Goal: Browse casually

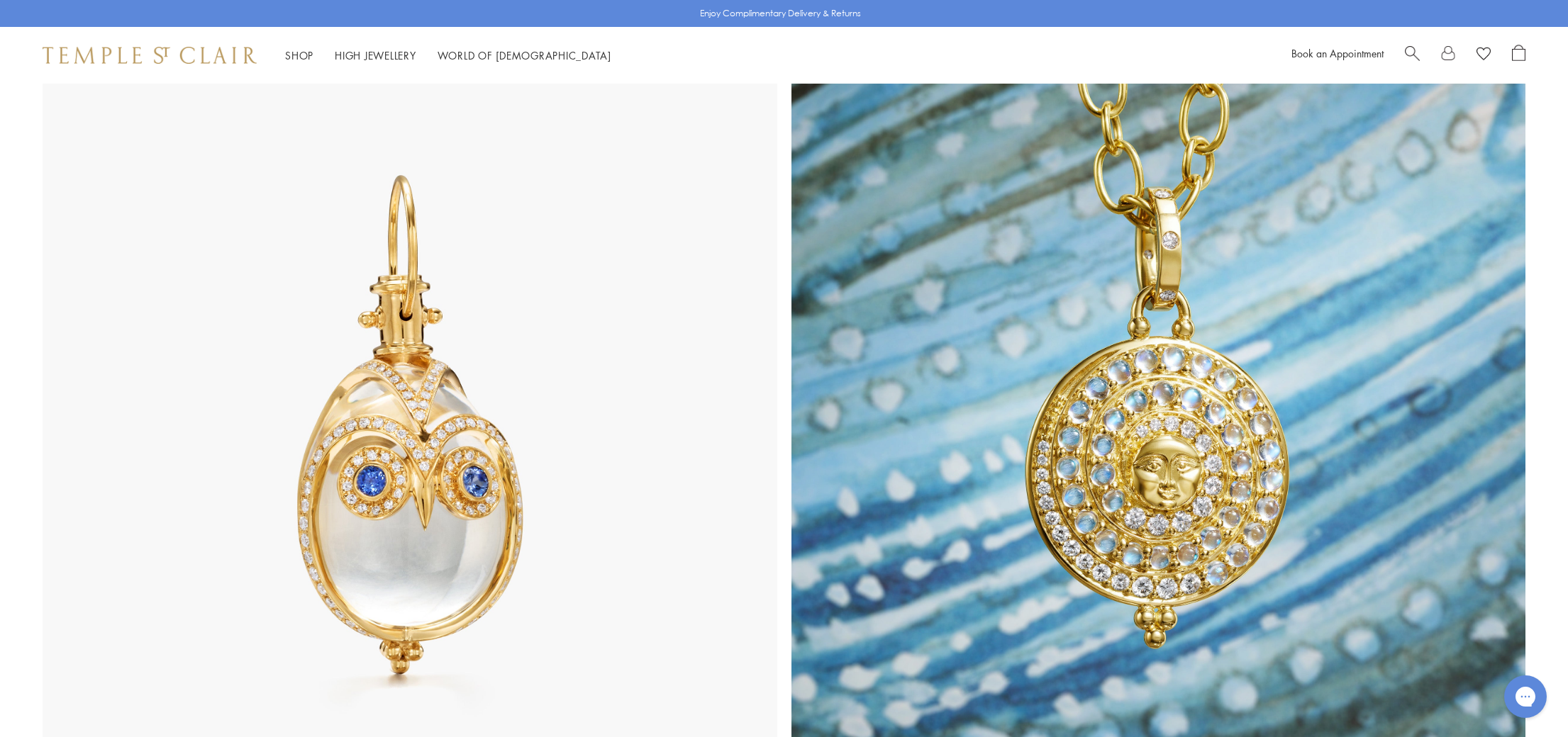
scroll to position [784, 0]
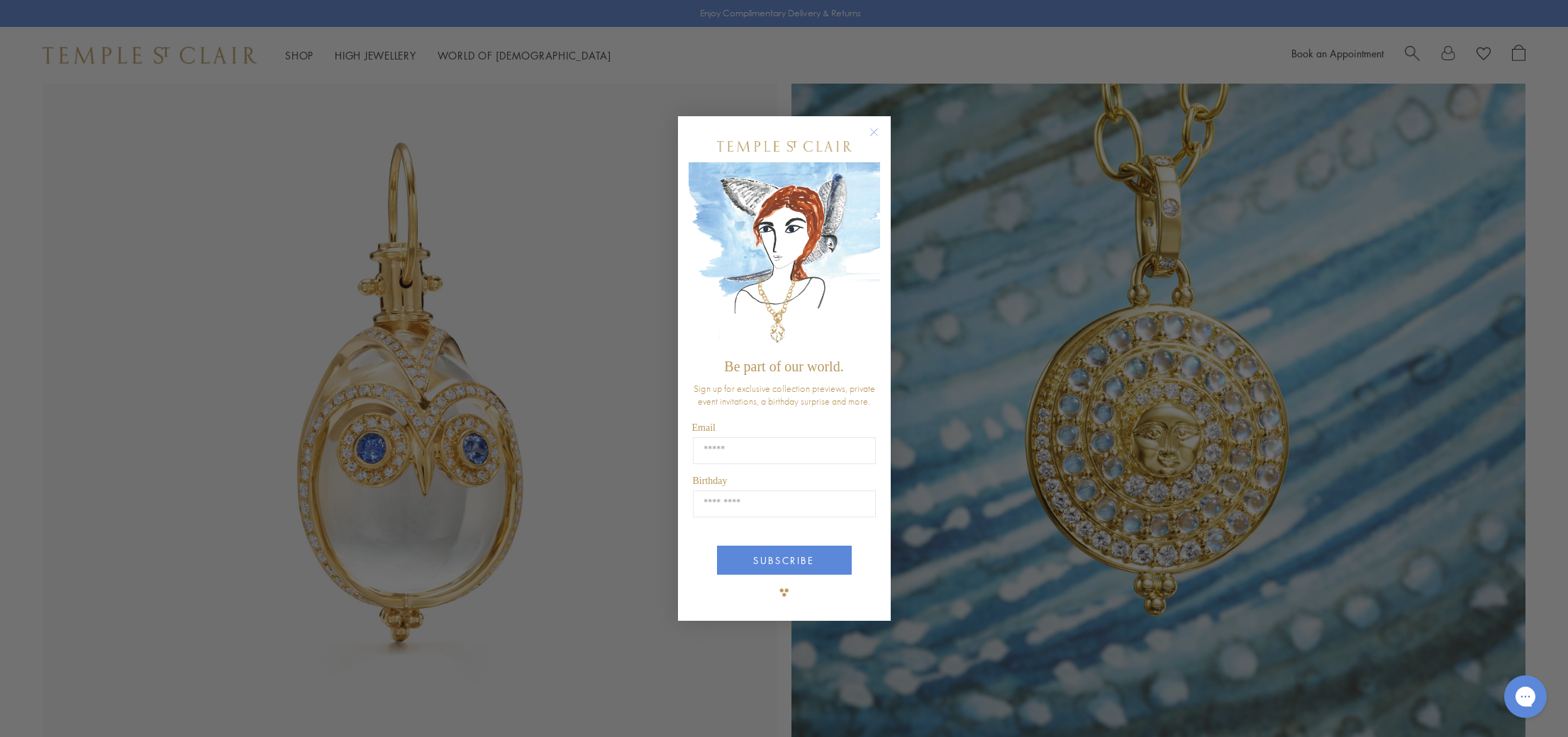
click at [870, 141] on circle "Close dialog" at bounding box center [873, 132] width 17 height 17
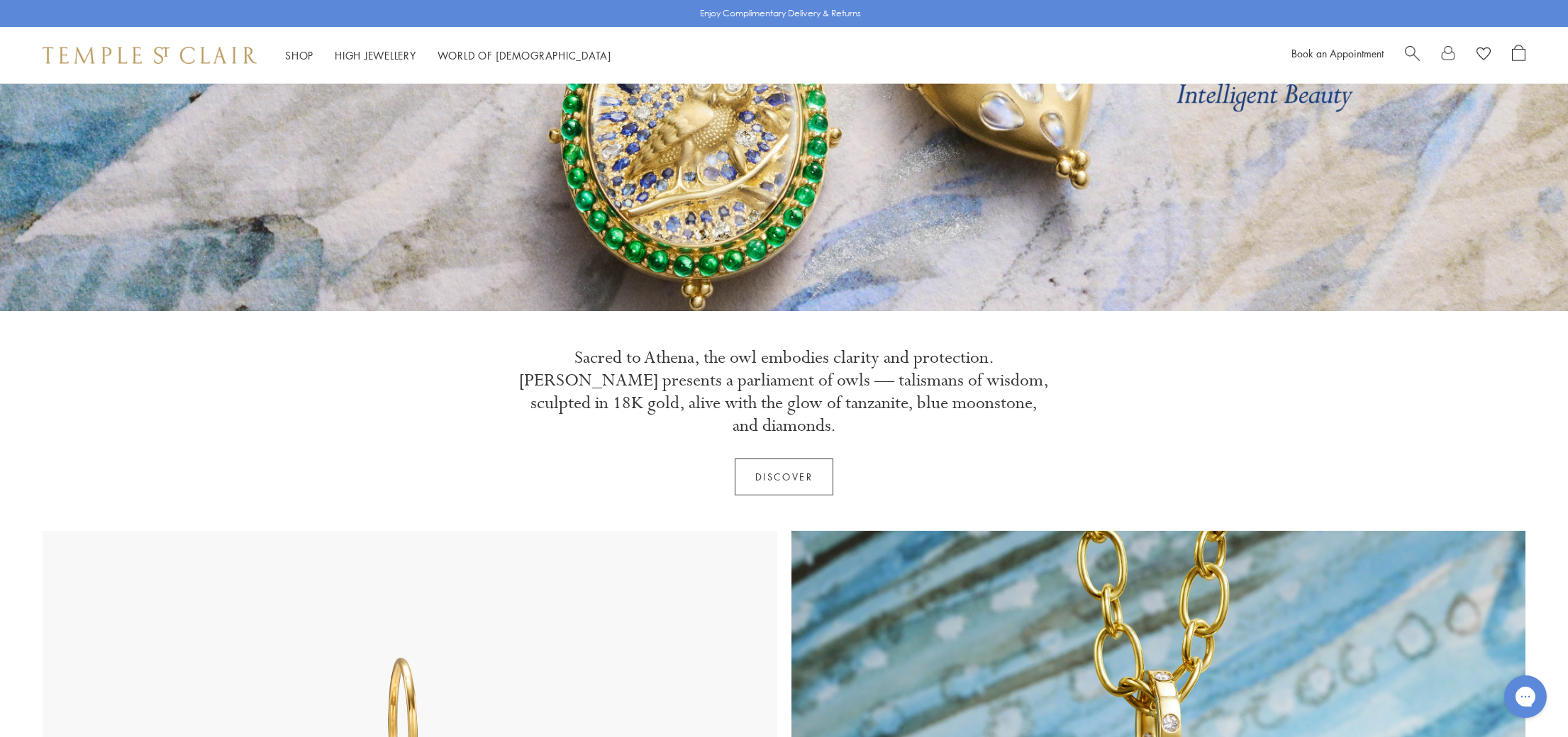
scroll to position [0, 0]
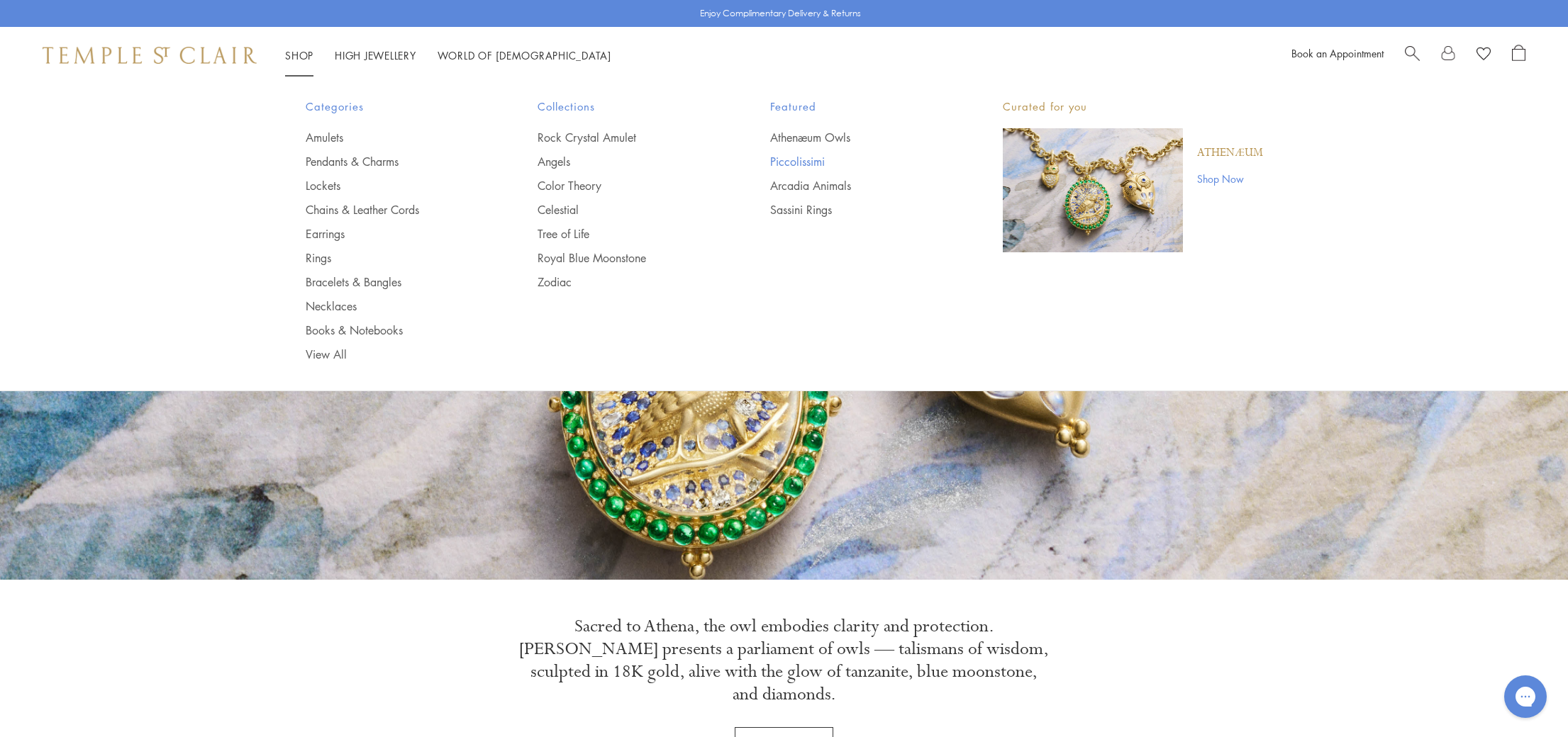
click at [816, 160] on link "Piccolissimi" at bounding box center [858, 161] width 176 height 15
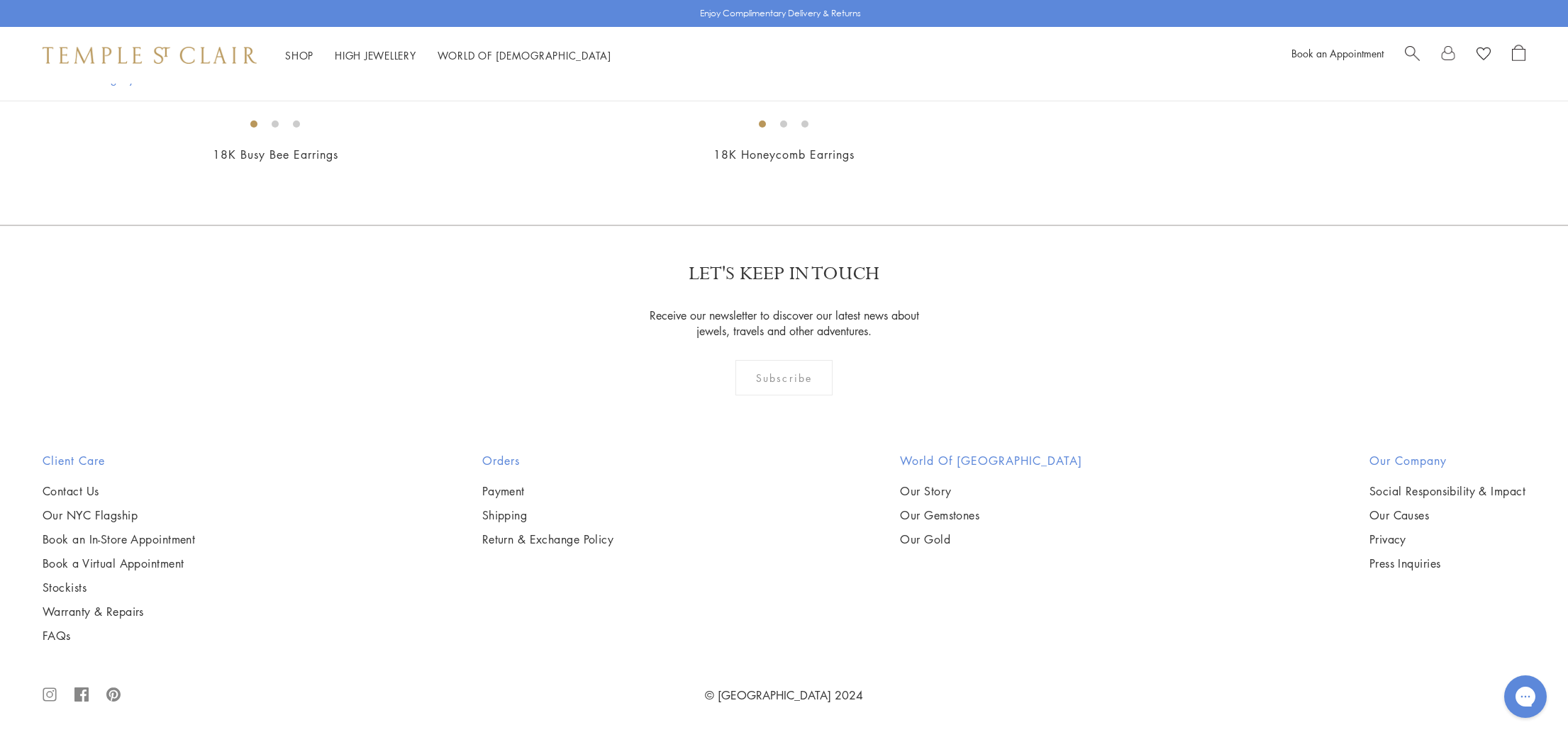
scroll to position [2889, 0]
click at [0, 0] on img at bounding box center [0, 0] width 0 height 0
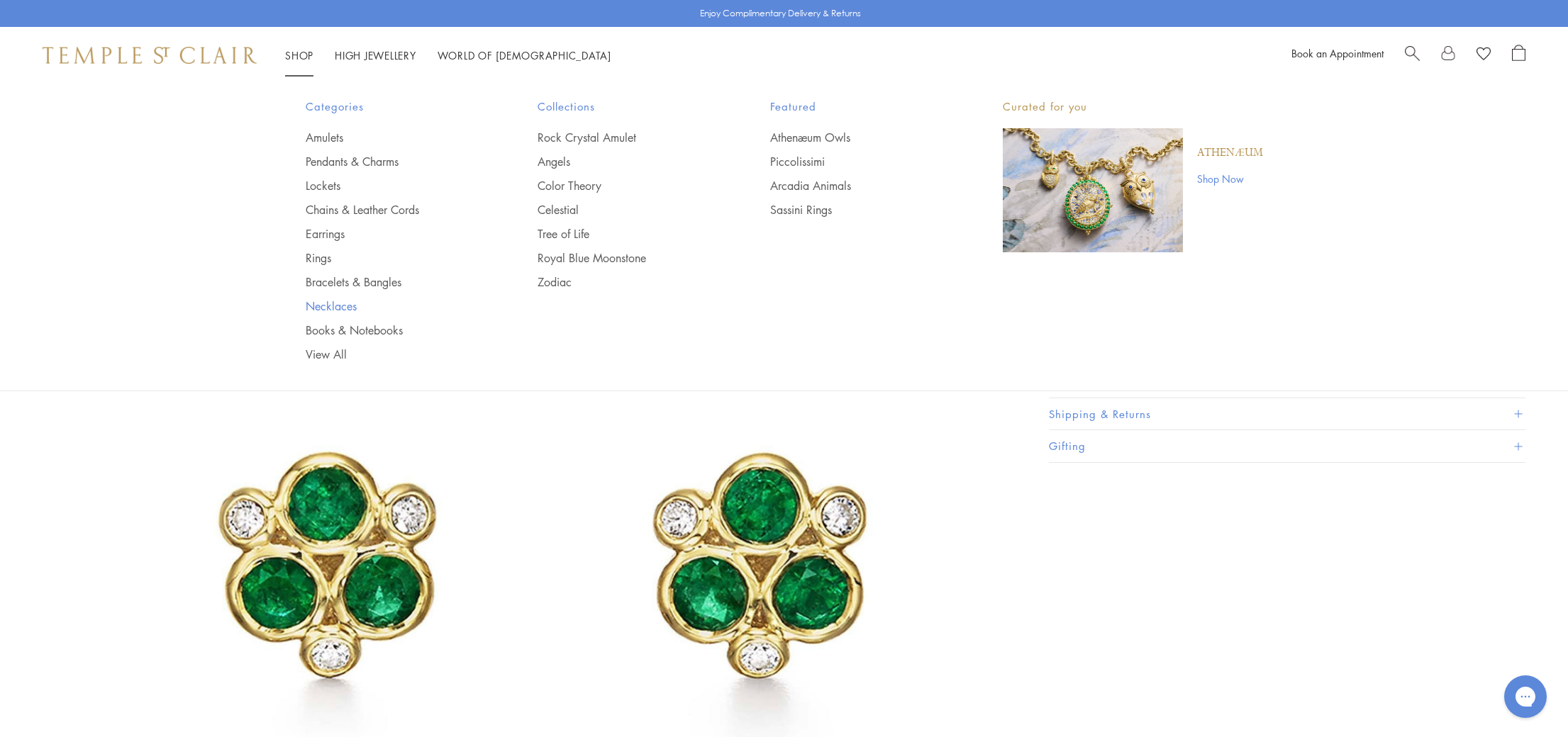
click at [326, 306] on link "Necklaces" at bounding box center [393, 305] width 176 height 15
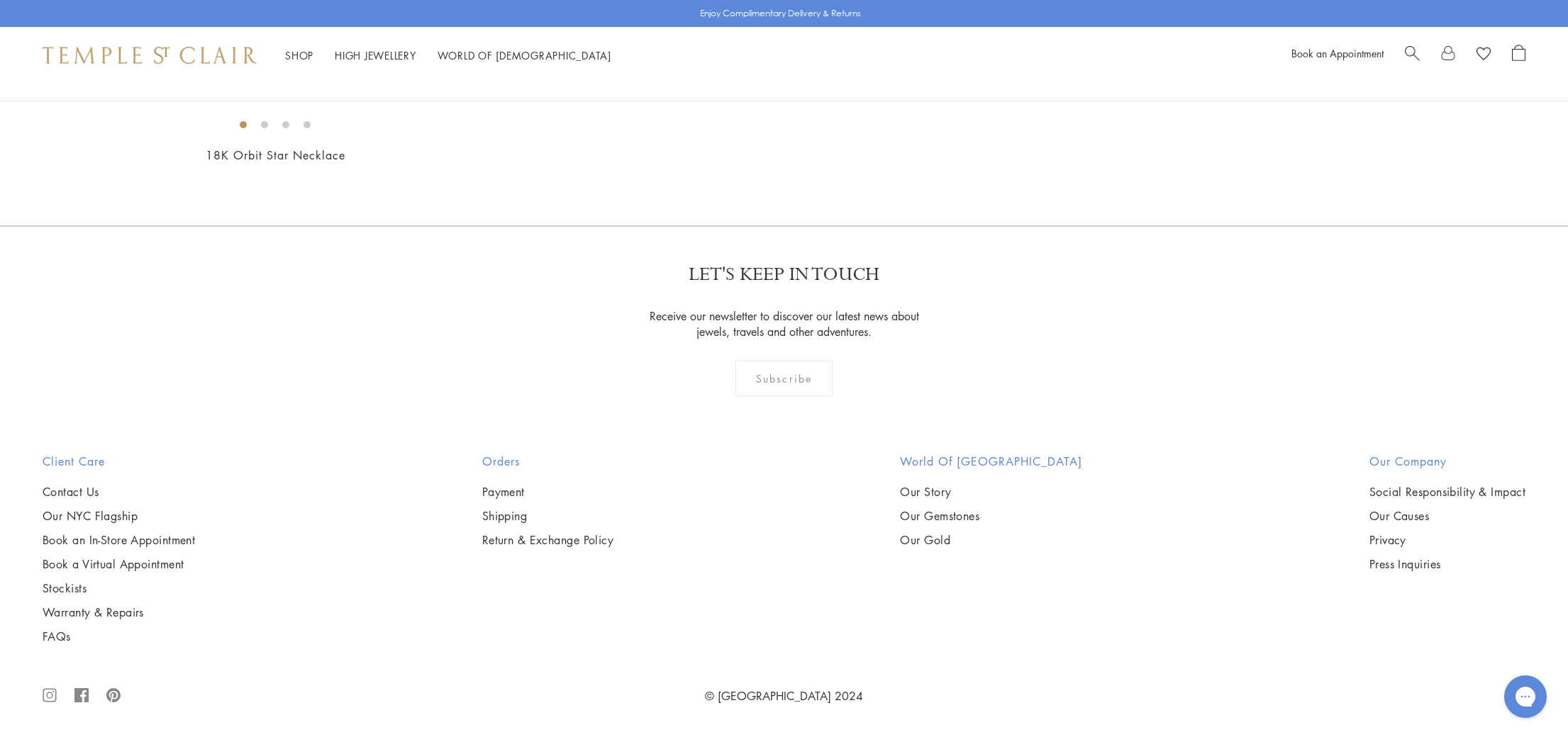
scroll to position [7966, 0]
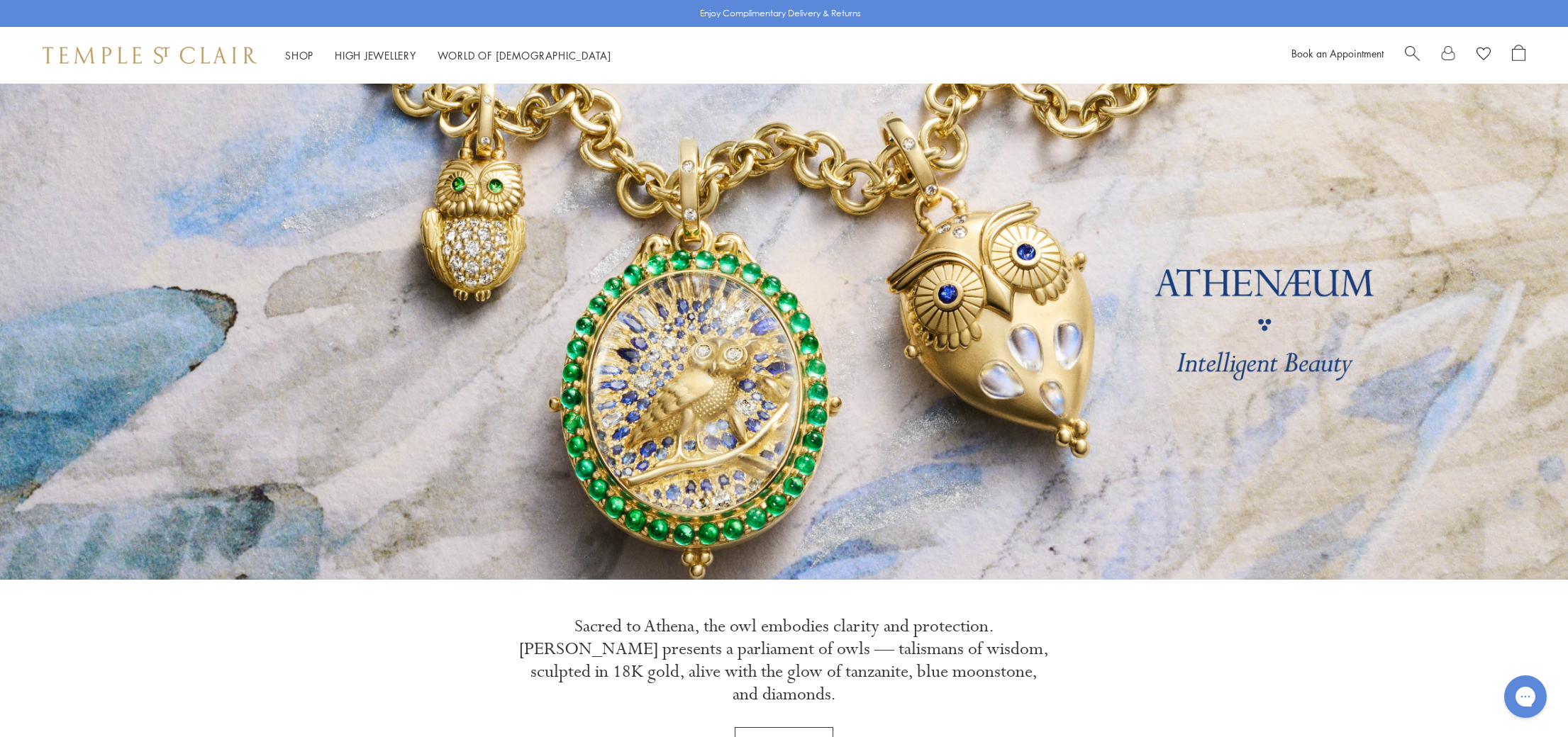
click at [1411, 52] on span "Search" at bounding box center [1412, 52] width 15 height 15
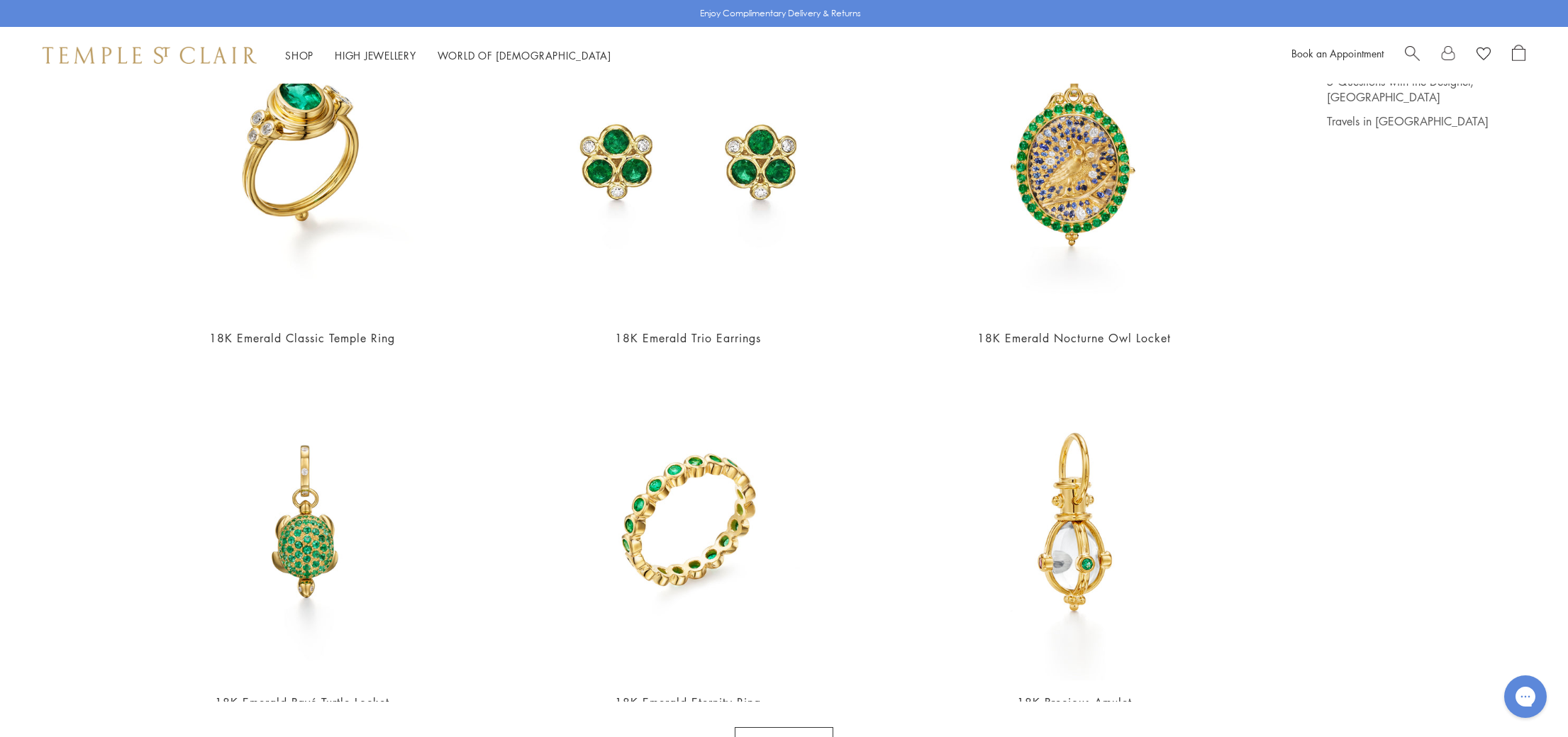
scroll to position [151, 0]
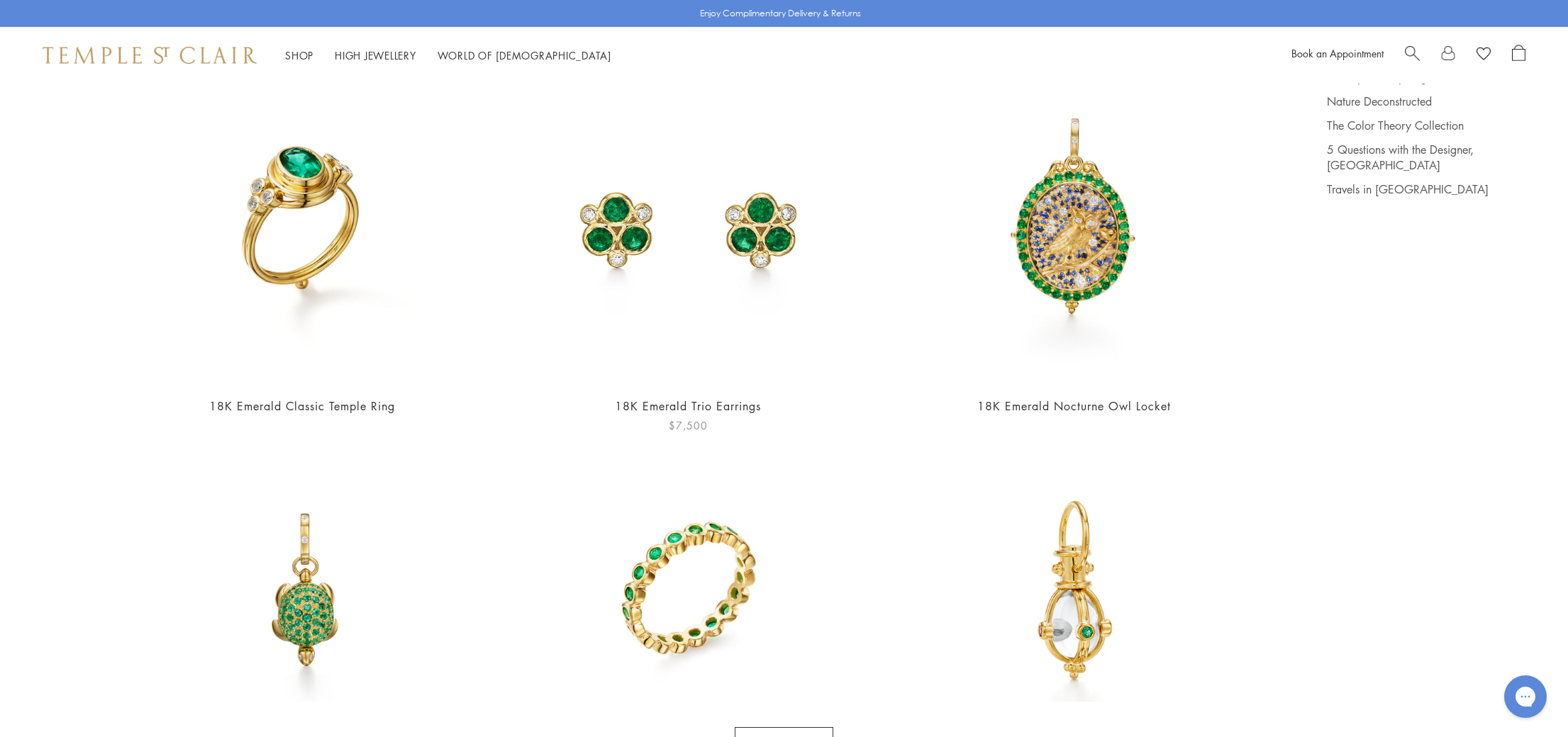
type input "*******"
click at [741, 198] on img at bounding box center [688, 227] width 315 height 315
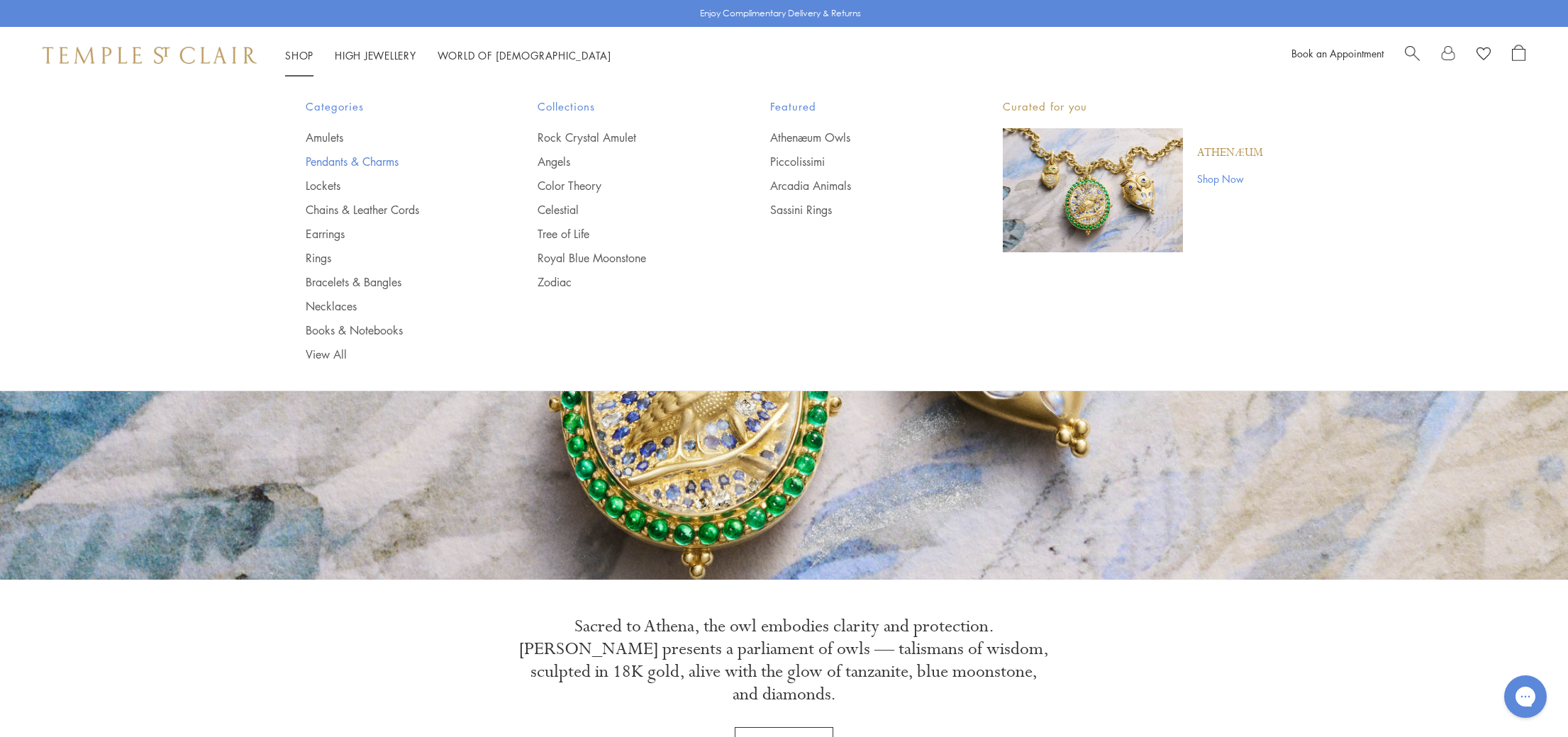
click at [341, 156] on link "Pendants & Charms" at bounding box center [393, 161] width 176 height 15
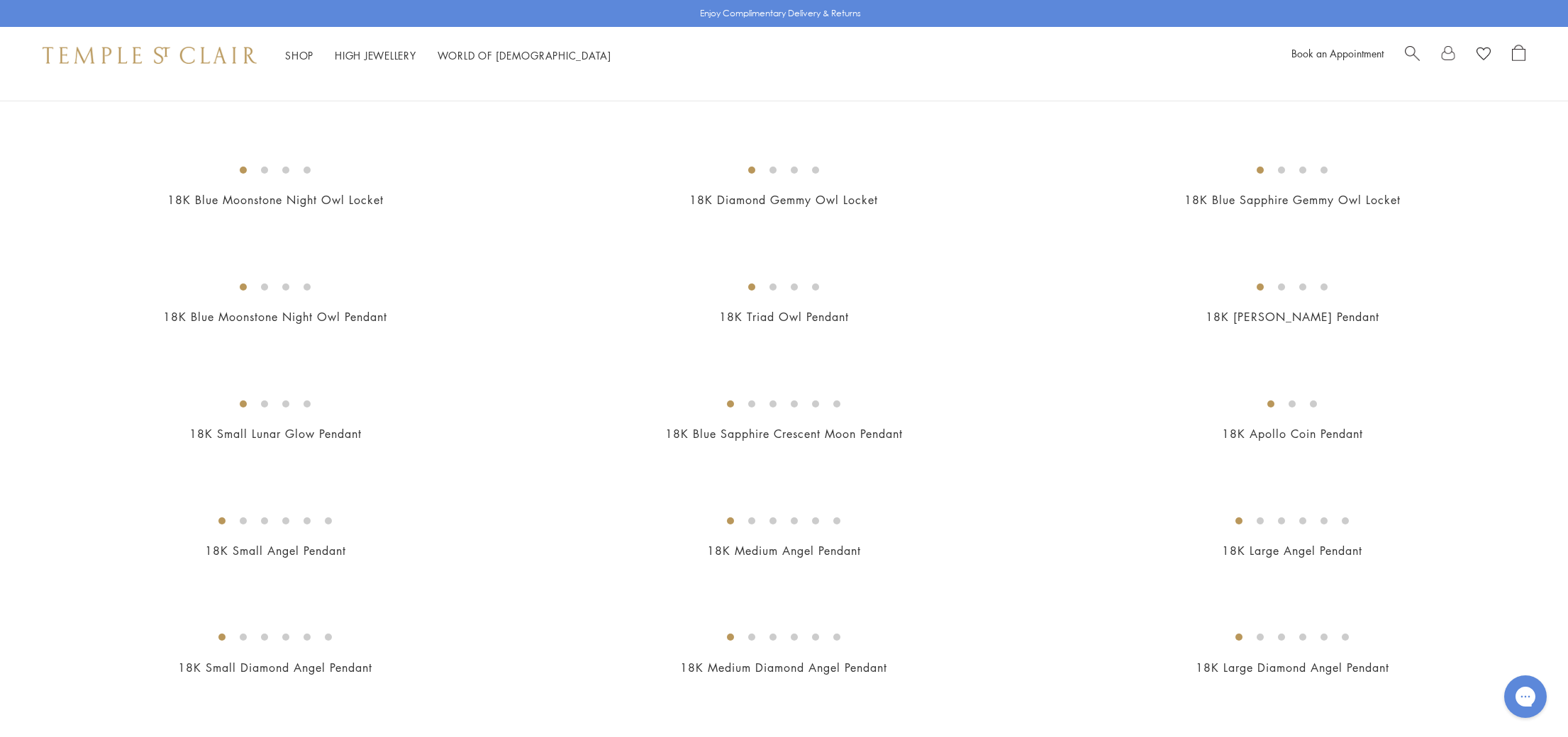
scroll to position [275, 0]
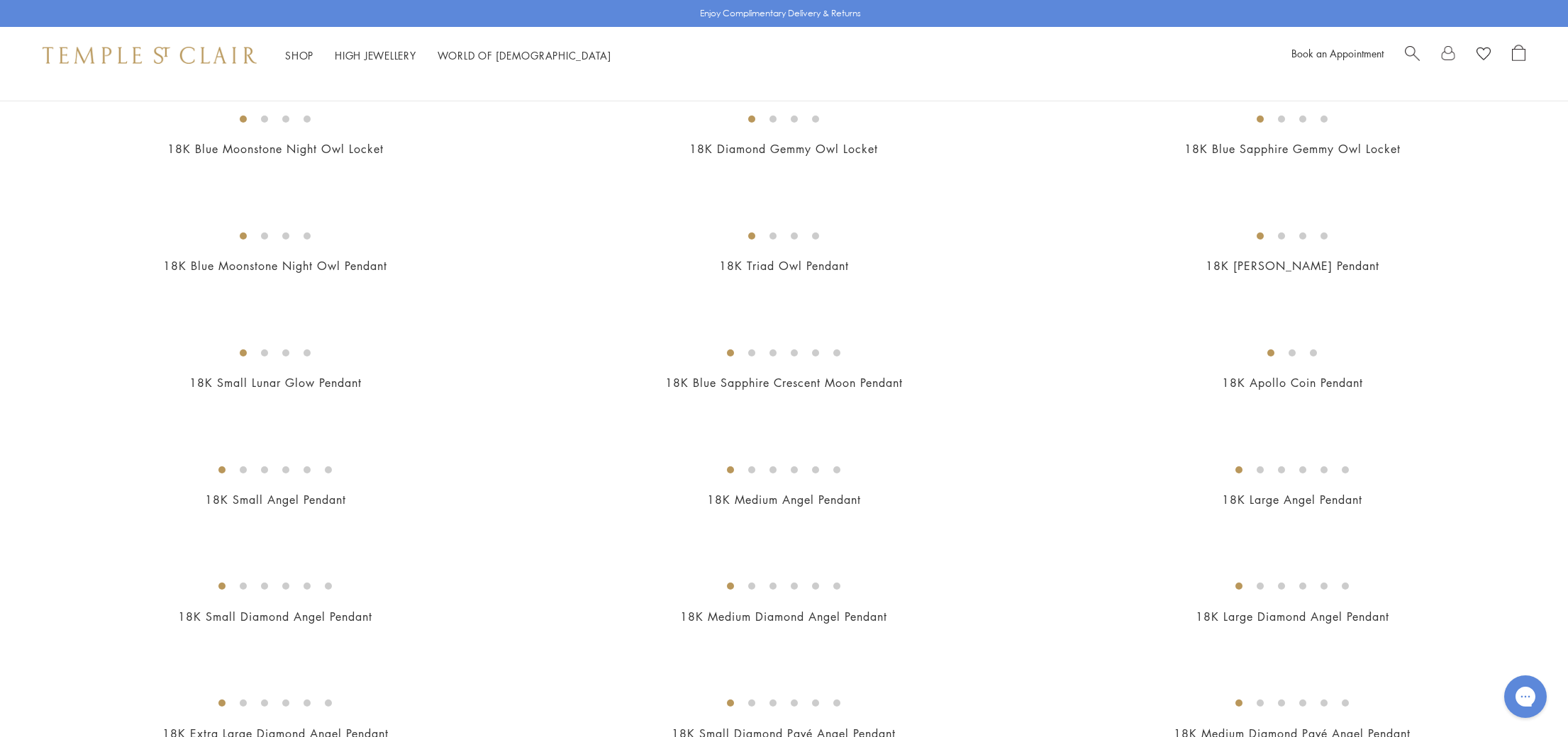
click at [0, 0] on img at bounding box center [0, 0] width 0 height 0
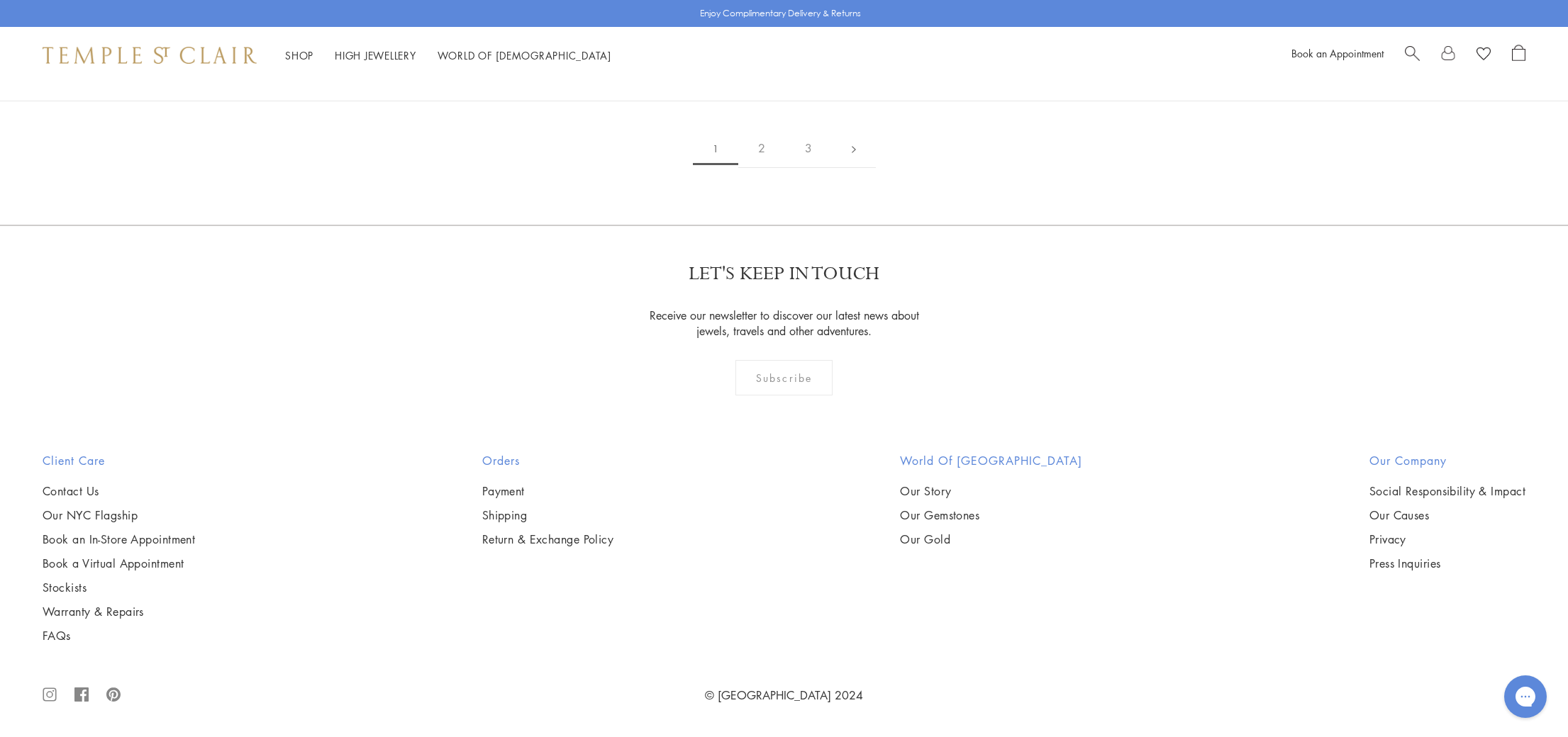
scroll to position [12497, 0]
drag, startPoint x: 761, startPoint y: 410, endPoint x: 806, endPoint y: 371, distance: 59.5
click at [761, 168] on link "2" at bounding box center [761, 148] width 47 height 39
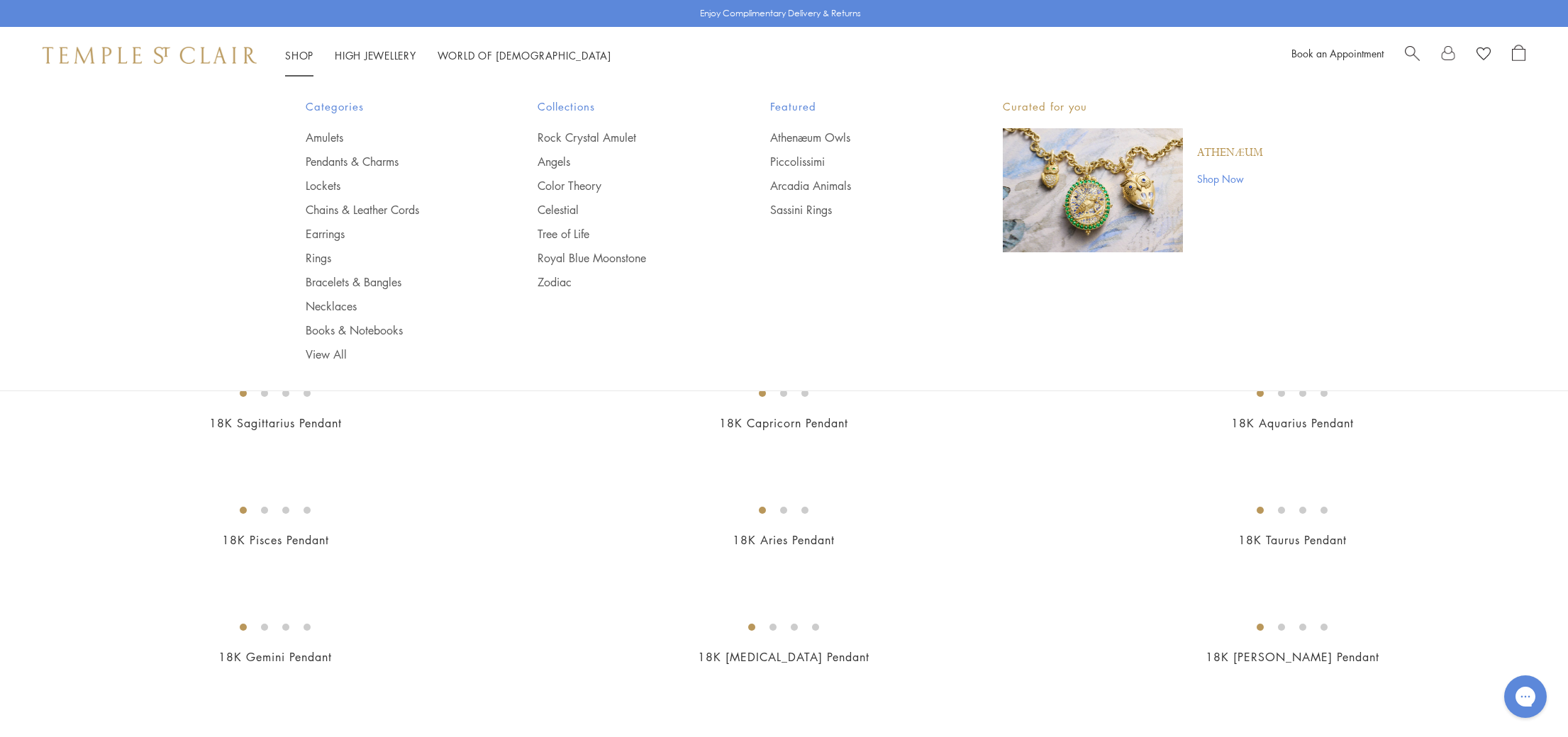
click at [298, 53] on link "Shop Shop" at bounding box center [299, 55] width 29 height 14
click at [350, 208] on link "Chains & Leather Cords" at bounding box center [393, 210] width 176 height 15
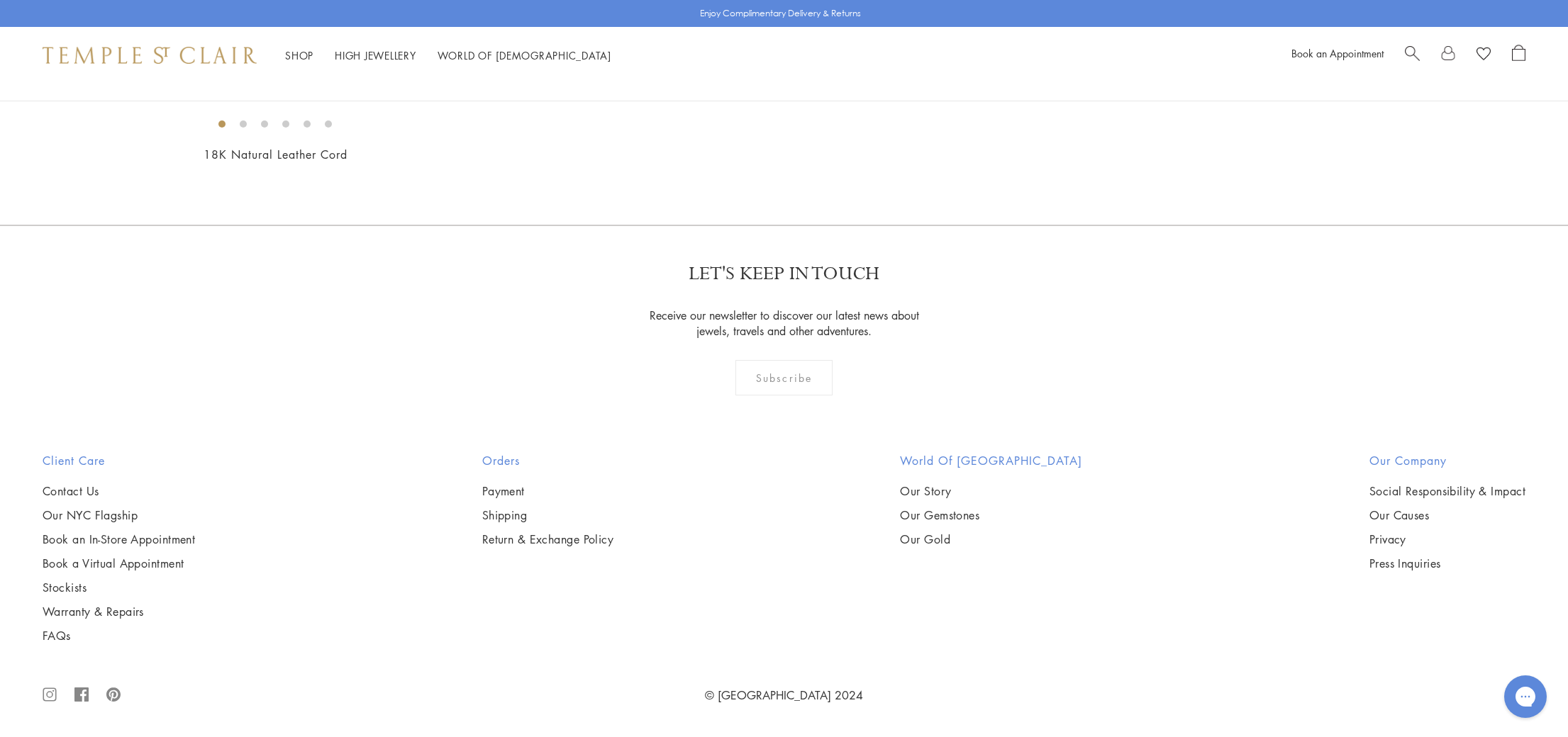
scroll to position [1342, 0]
click at [0, 0] on img at bounding box center [0, 0] width 0 height 0
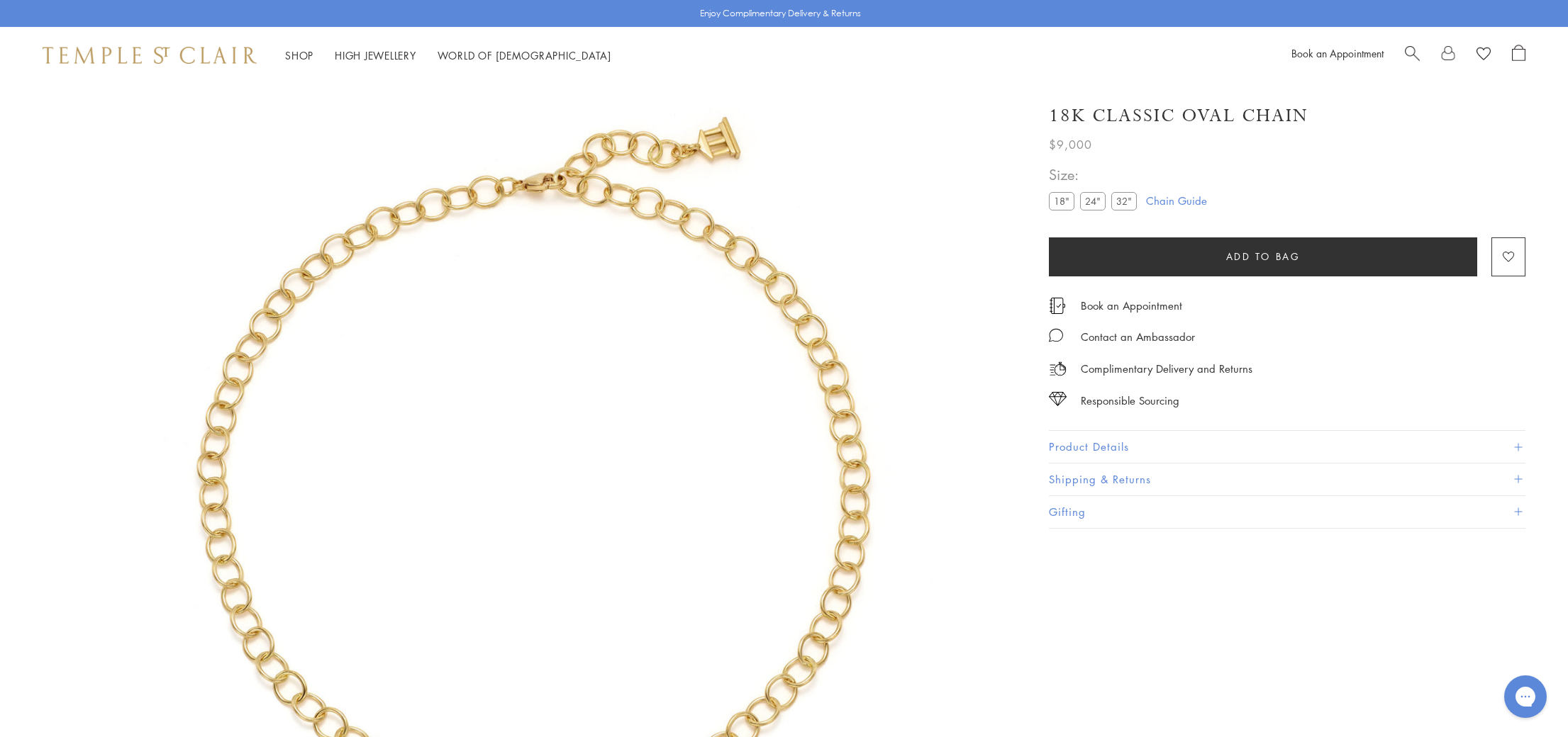
scroll to position [84, 0]
click at [1100, 200] on label "24"" at bounding box center [1092, 201] width 26 height 18
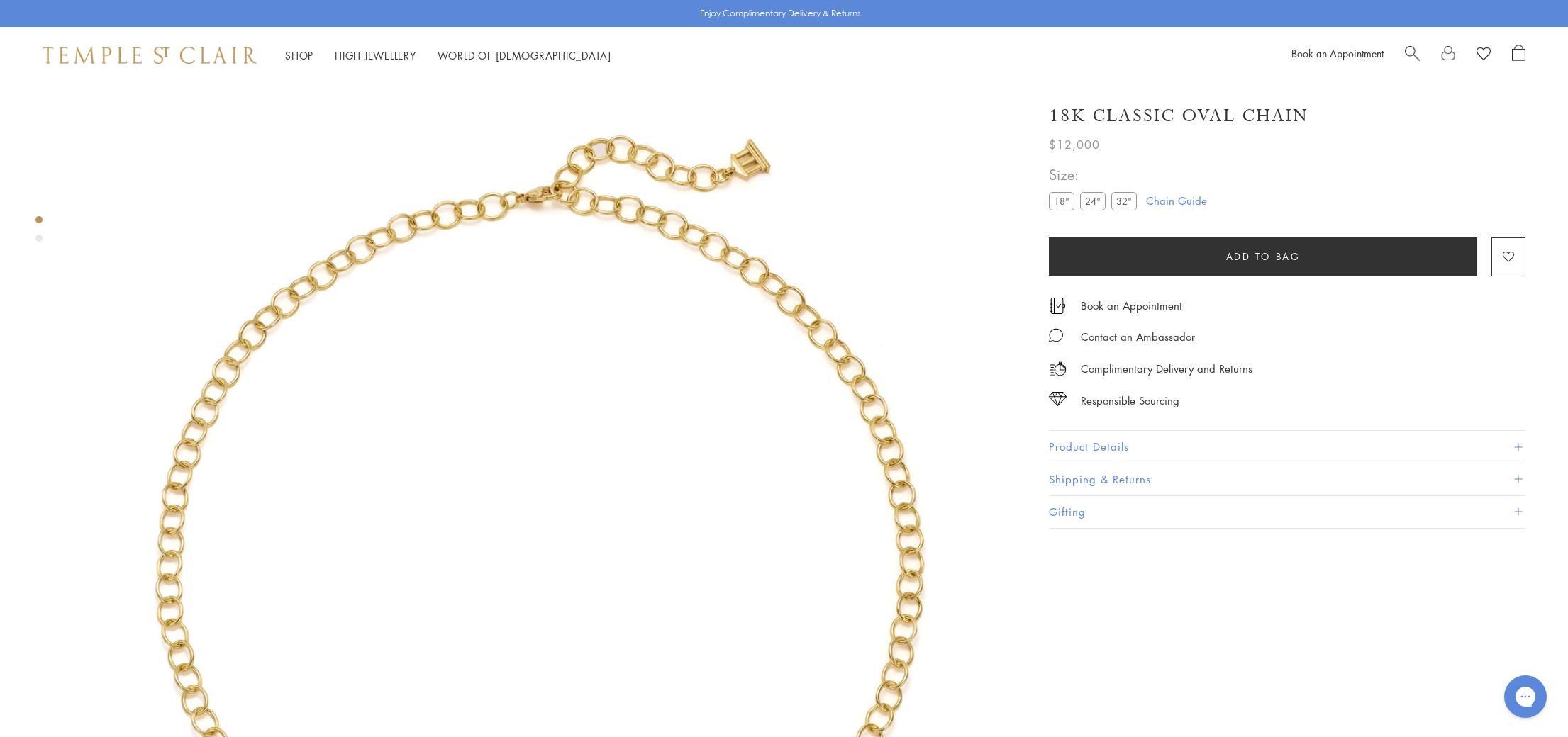
click at [1119, 196] on label "32"" at bounding box center [1123, 201] width 26 height 18
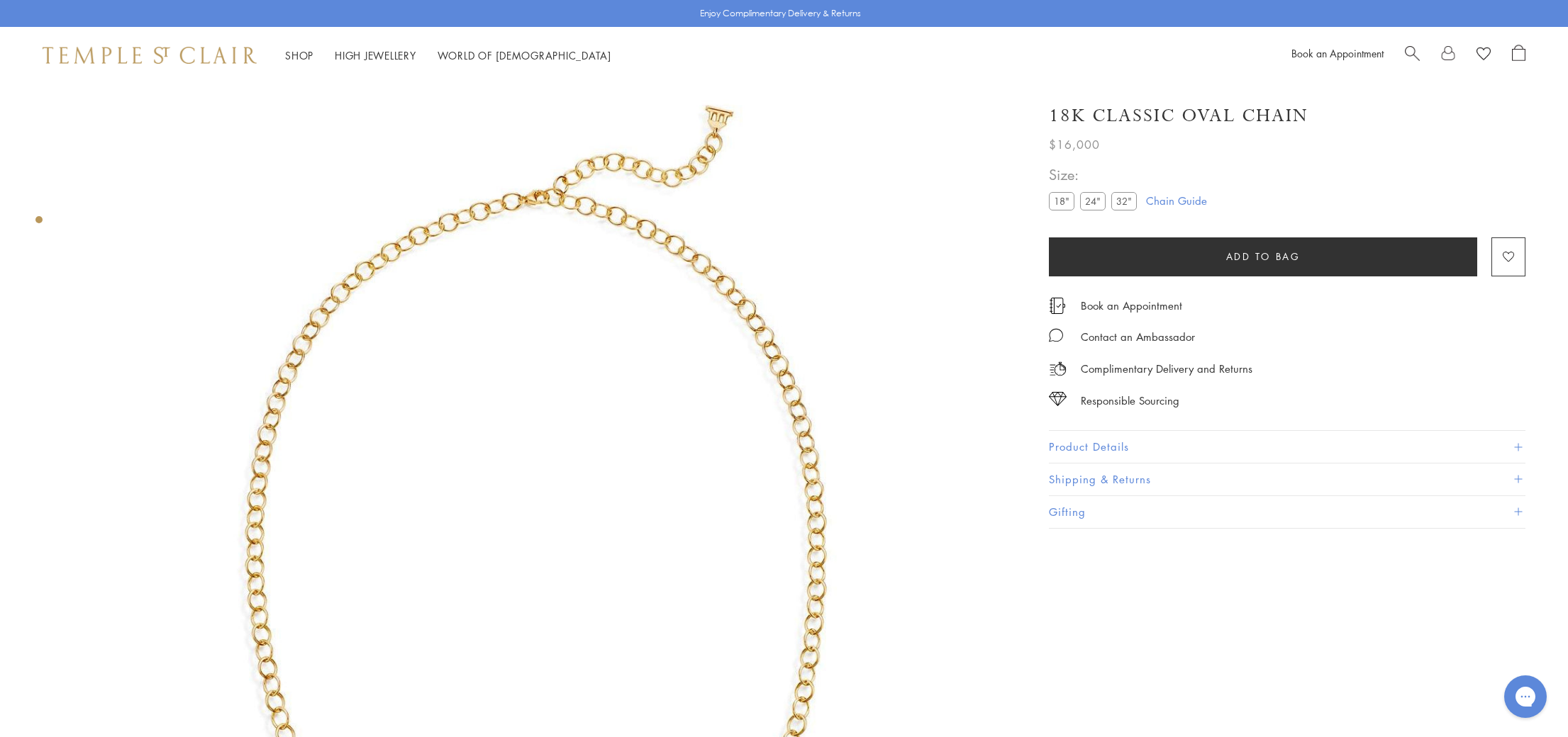
click at [1053, 194] on label "18"" at bounding box center [1061, 201] width 26 height 18
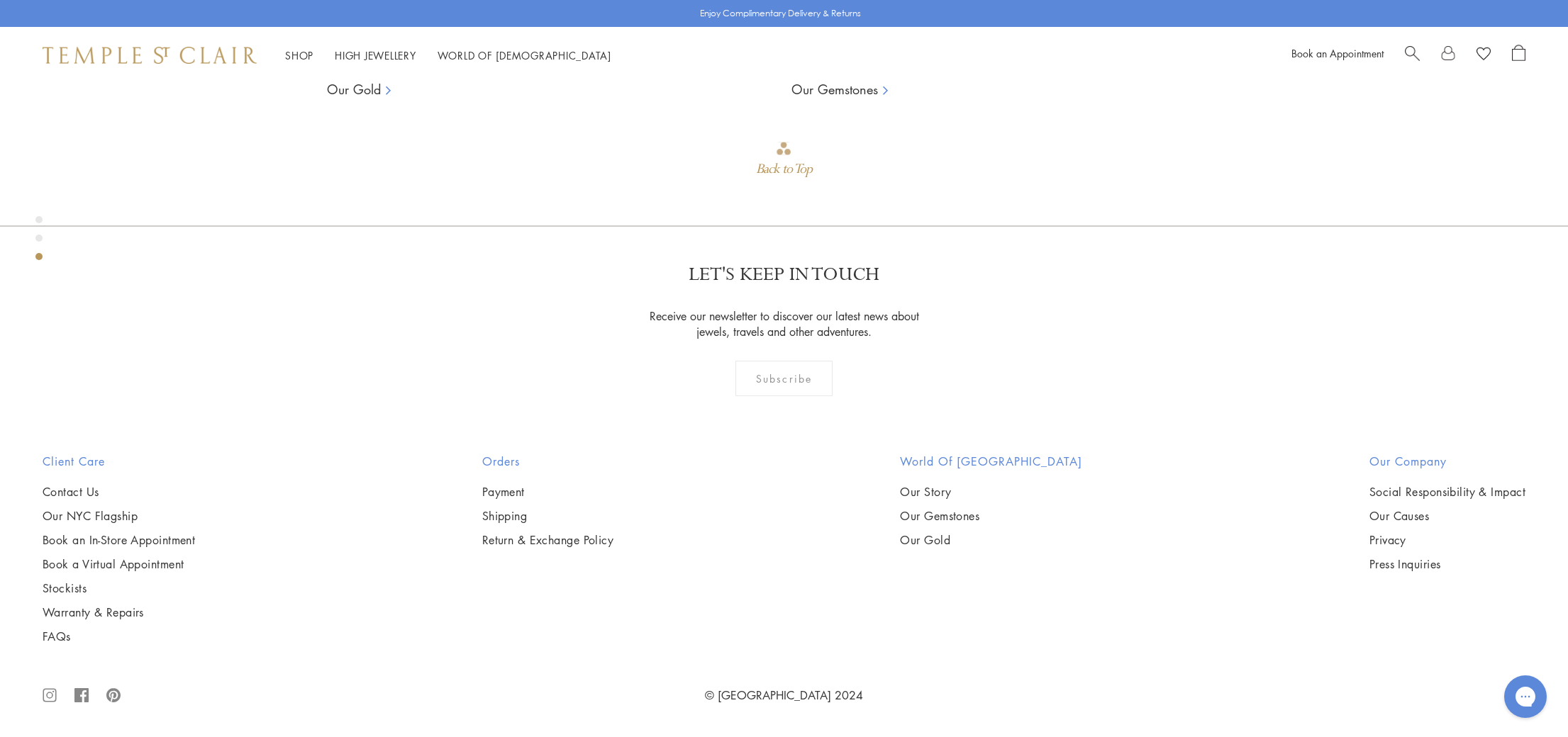
scroll to position [2106, 0]
click at [0, 0] on img at bounding box center [0, 0] width 0 height 0
